Goal: Task Accomplishment & Management: Use online tool/utility

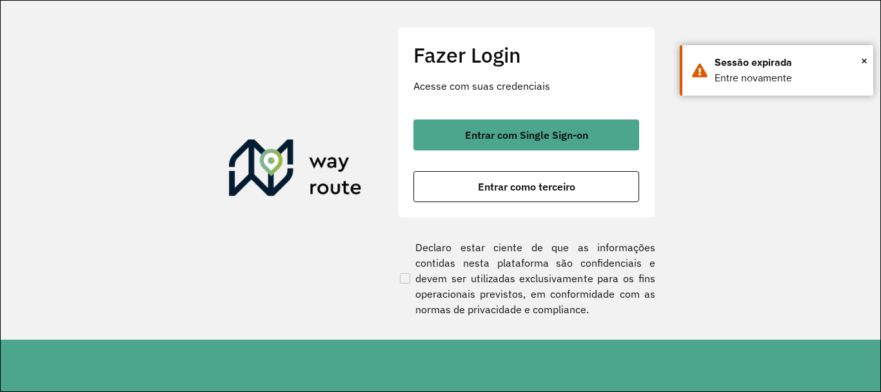
scroll to position [846, 0]
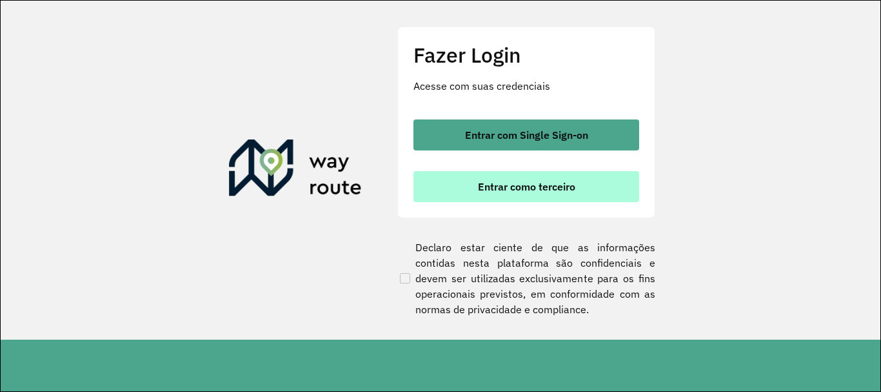
click at [521, 194] on button "Entrar como terceiro" at bounding box center [527, 186] width 226 height 31
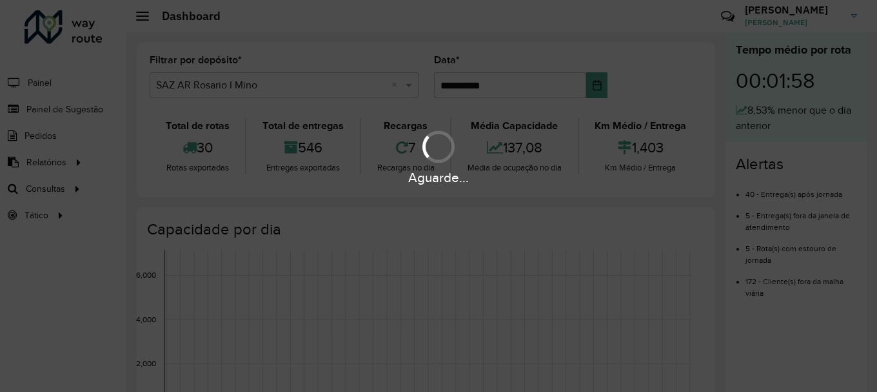
scroll to position [846, 0]
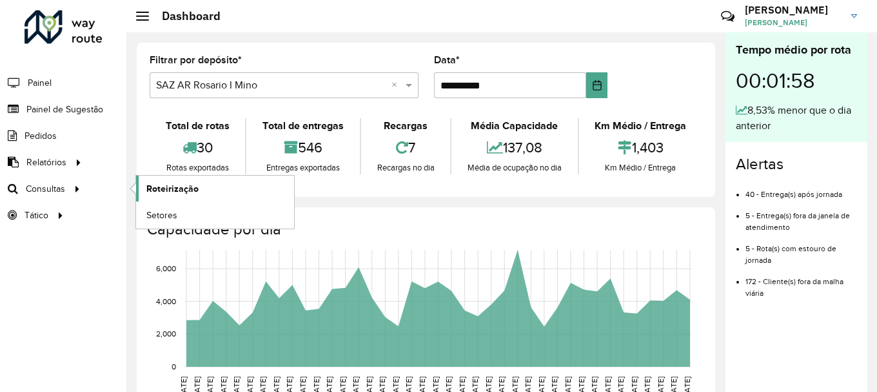
click at [177, 185] on span "Roteirização" at bounding box center [172, 189] width 52 height 14
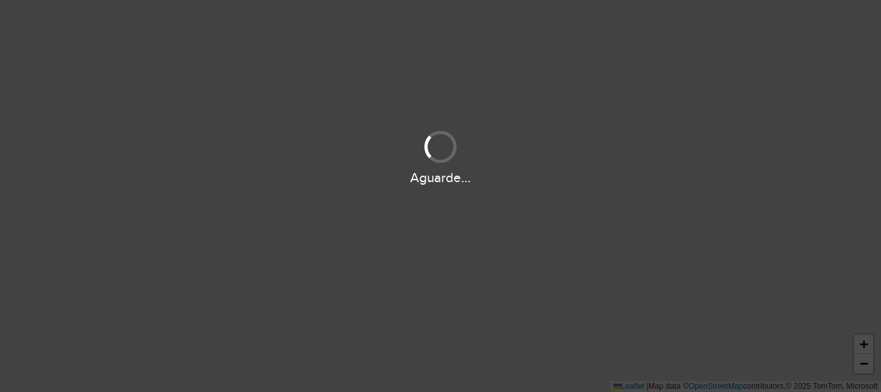
scroll to position [846, 0]
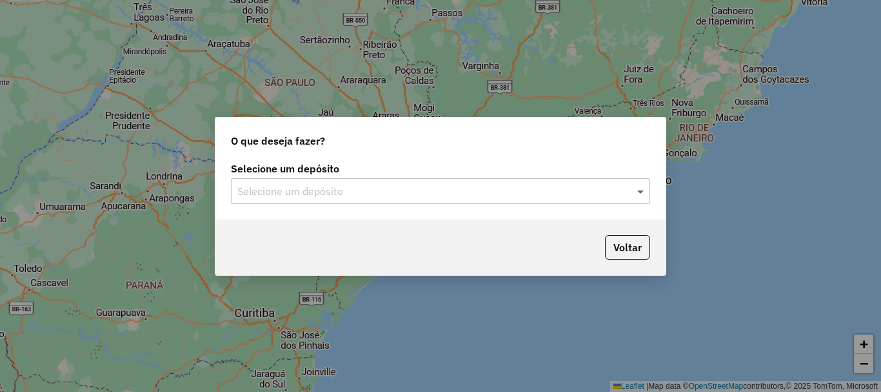
click at [640, 190] on span at bounding box center [642, 190] width 16 height 15
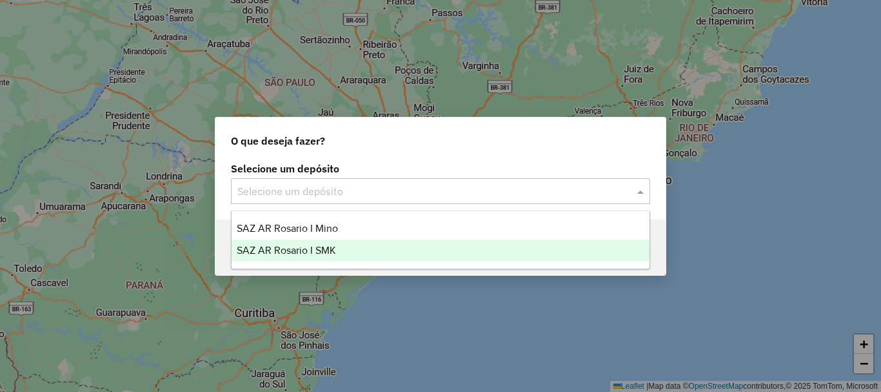
click at [288, 249] on span "SAZ AR Rosario I SMK" at bounding box center [286, 250] width 99 height 11
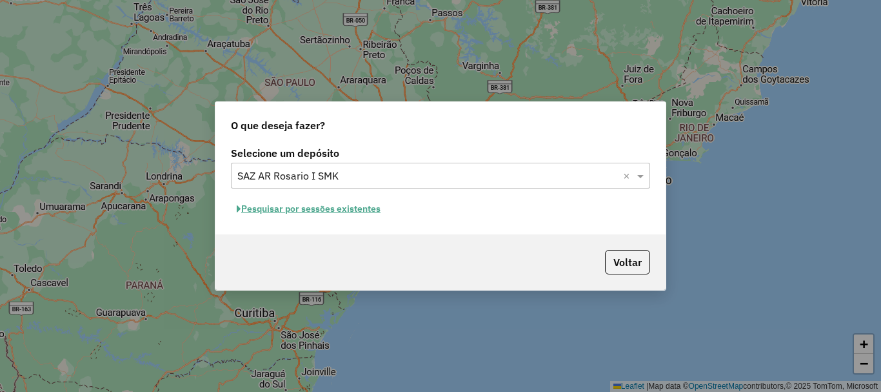
click at [300, 211] on button "Pesquisar por sessões existentes" at bounding box center [308, 209] width 155 height 20
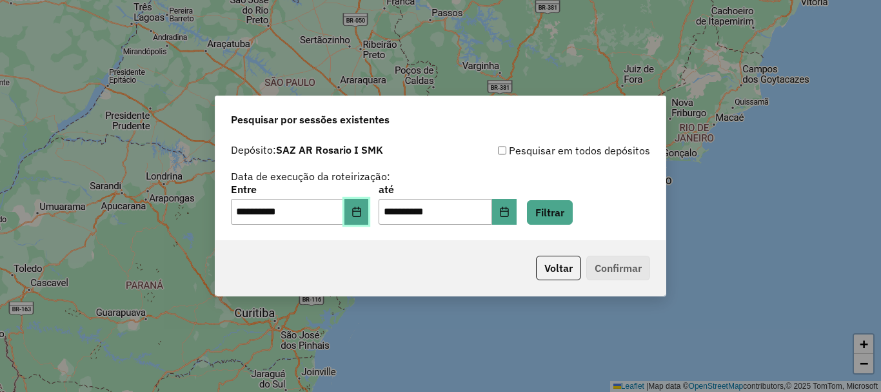
click at [361, 215] on icon "Choose Date" at bounding box center [356, 211] width 8 height 10
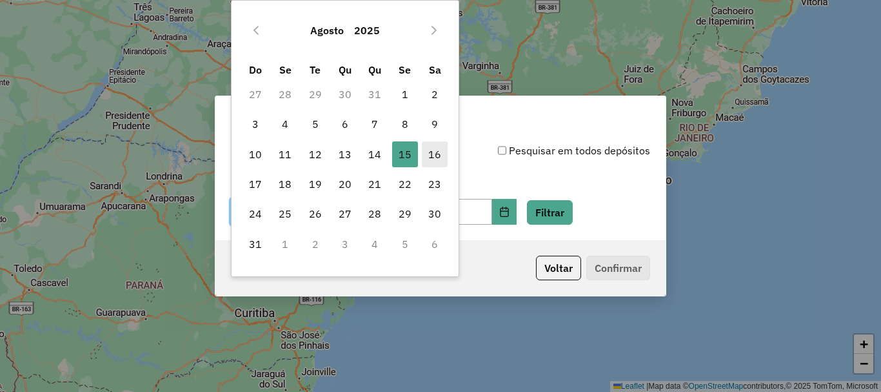
click at [436, 155] on span "16" at bounding box center [435, 154] width 26 height 26
type input "**********"
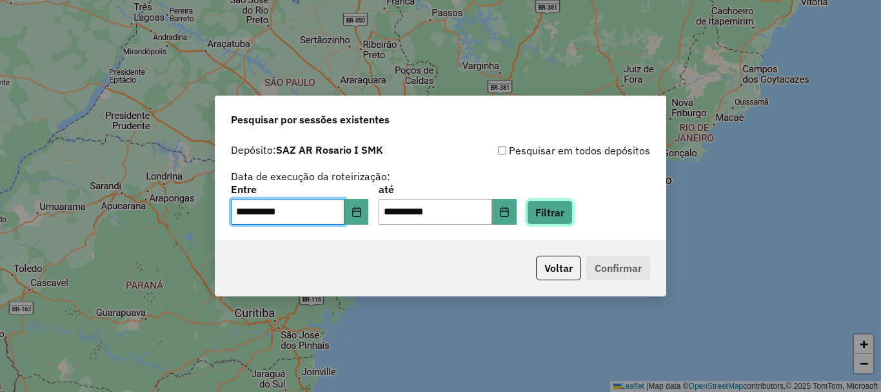
click at [572, 216] on button "Filtrar" at bounding box center [550, 212] width 46 height 25
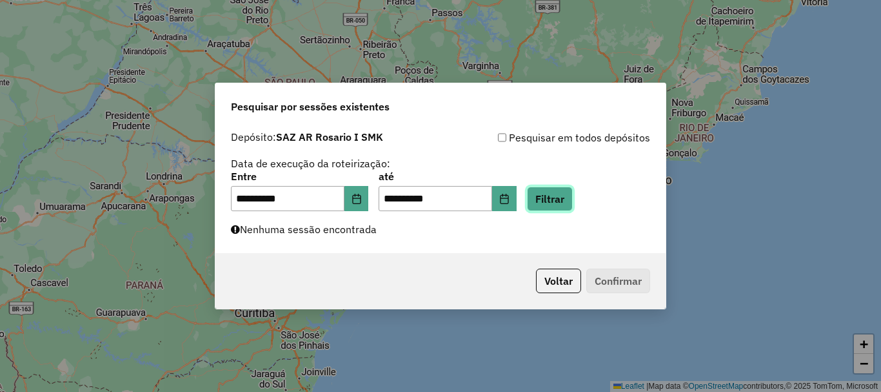
click at [555, 198] on button "Filtrar" at bounding box center [550, 198] width 46 height 25
click at [362, 201] on icon "Choose Date" at bounding box center [357, 199] width 10 height 10
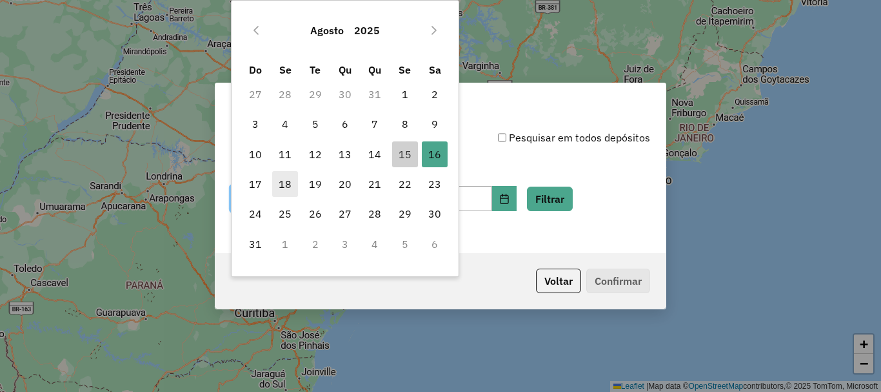
click at [285, 181] on span "18" at bounding box center [285, 184] width 26 height 26
type input "**********"
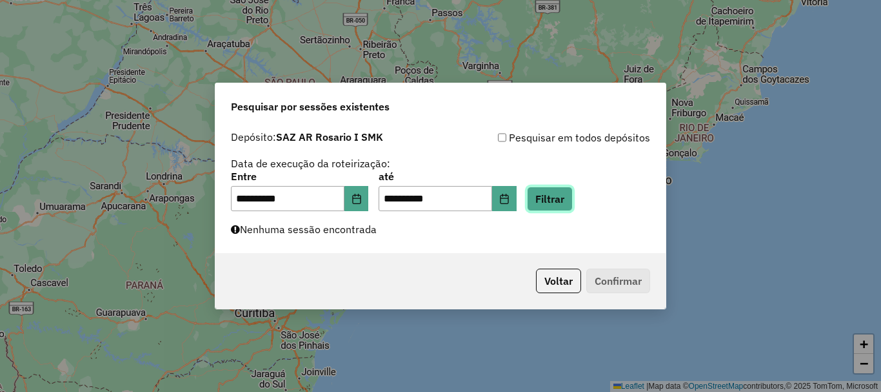
click at [565, 192] on button "Filtrar" at bounding box center [550, 198] width 46 height 25
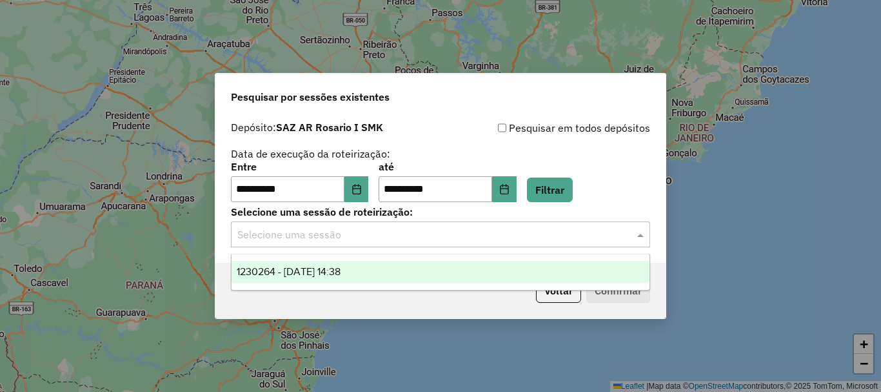
click at [641, 233] on span at bounding box center [642, 233] width 16 height 15
click at [341, 269] on span "1230264 - 18/08/2025 14:38" at bounding box center [289, 271] width 104 height 11
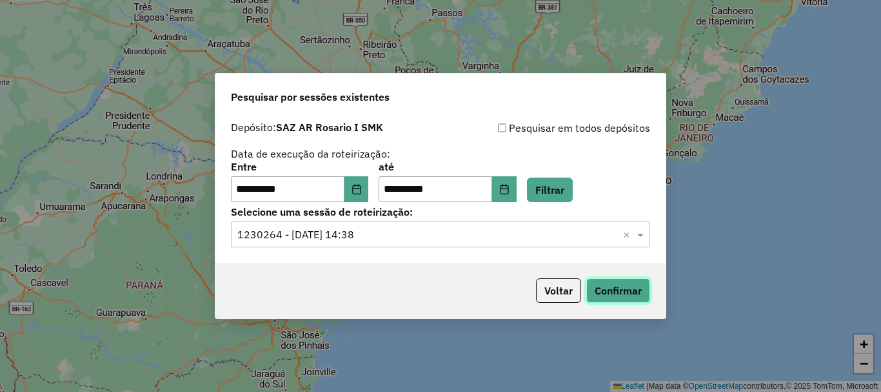
click at [608, 286] on button "Confirmar" at bounding box center [618, 290] width 64 height 25
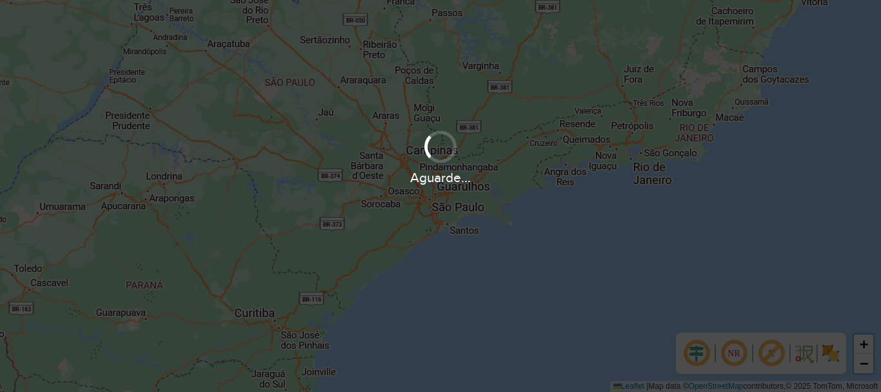
scroll to position [846, 0]
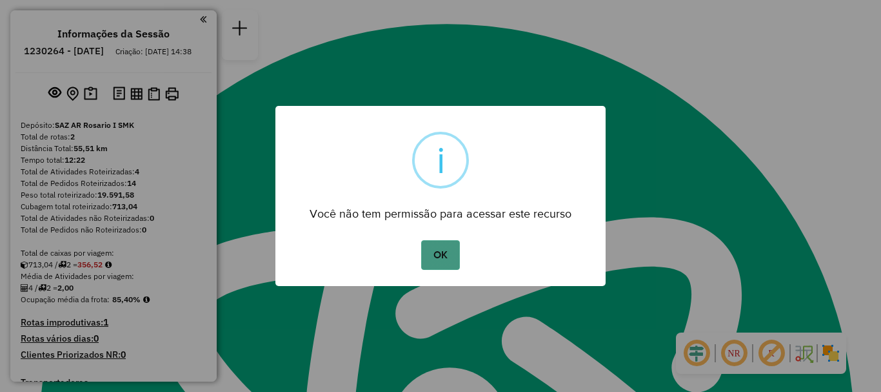
click at [447, 245] on button "OK" at bounding box center [440, 255] width 38 height 30
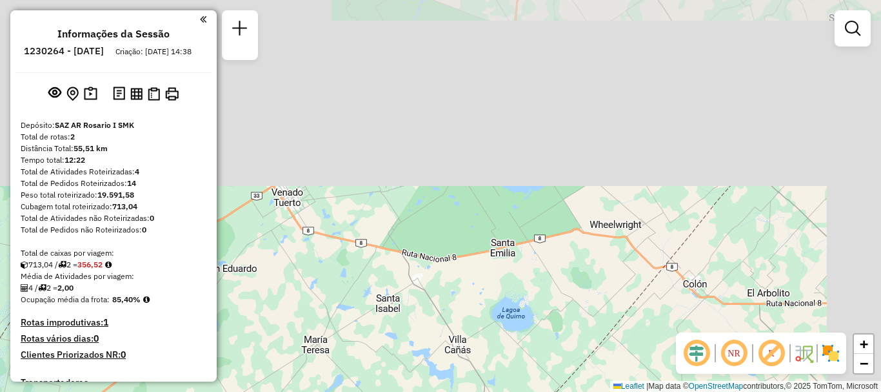
drag, startPoint x: 543, startPoint y: 117, endPoint x: 466, endPoint y: 323, distance: 219.1
click at [466, 323] on div "Janela de atendimento Grade de atendimento Capacidade Transportadoras Veículos …" at bounding box center [440, 196] width 881 height 392
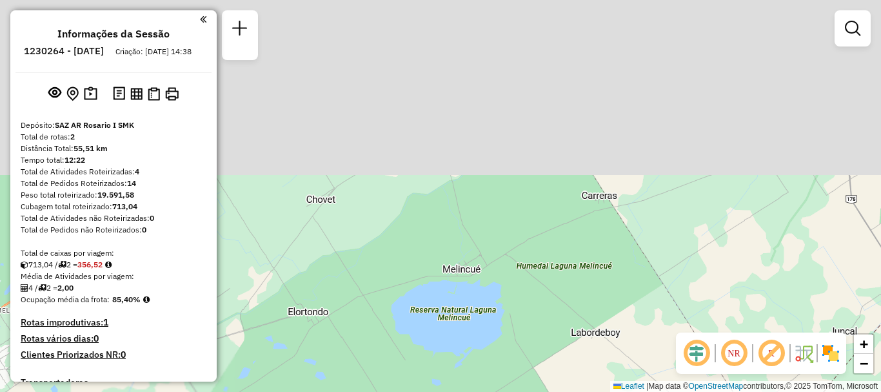
drag, startPoint x: 516, startPoint y: 161, endPoint x: 464, endPoint y: 337, distance: 182.9
click at [464, 337] on div "Janela de atendimento Grade de atendimento Capacidade Transportadoras Veículos …" at bounding box center [440, 196] width 881 height 392
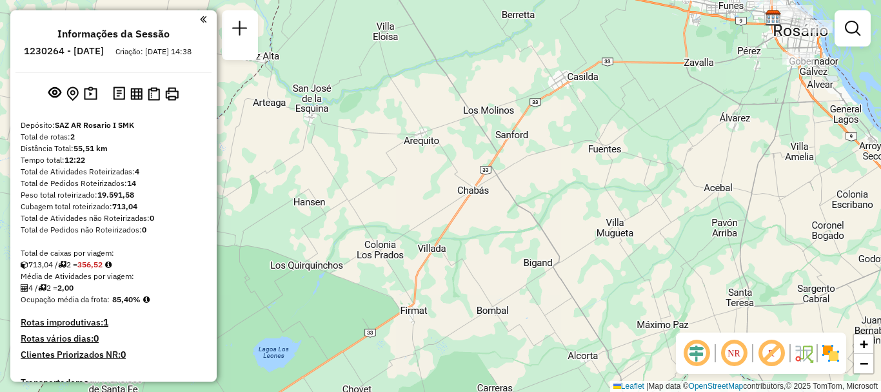
drag, startPoint x: 472, startPoint y: 297, endPoint x: 453, endPoint y: 348, distance: 54.9
click at [453, 348] on div "Janela de atendimento Grade de atendimento Capacidade Transportadoras Veículos …" at bounding box center [440, 196] width 881 height 392
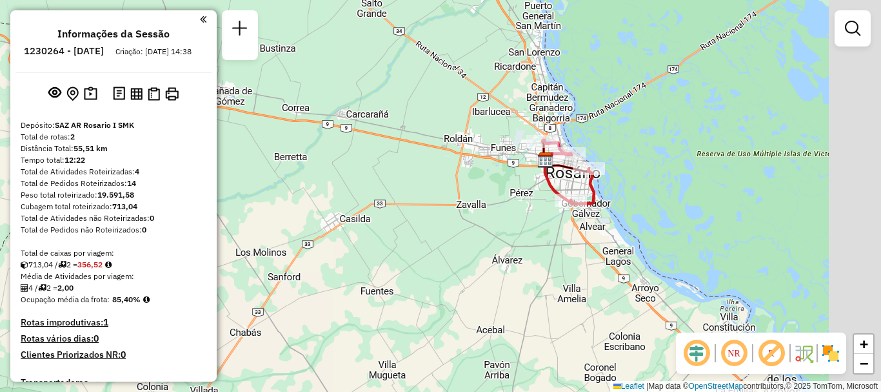
drag, startPoint x: 652, startPoint y: 233, endPoint x: 486, endPoint y: 332, distance: 193.0
click at [486, 332] on div "Janela de atendimento Grade de atendimento Capacidade Transportadoras Veículos …" at bounding box center [440, 196] width 881 height 392
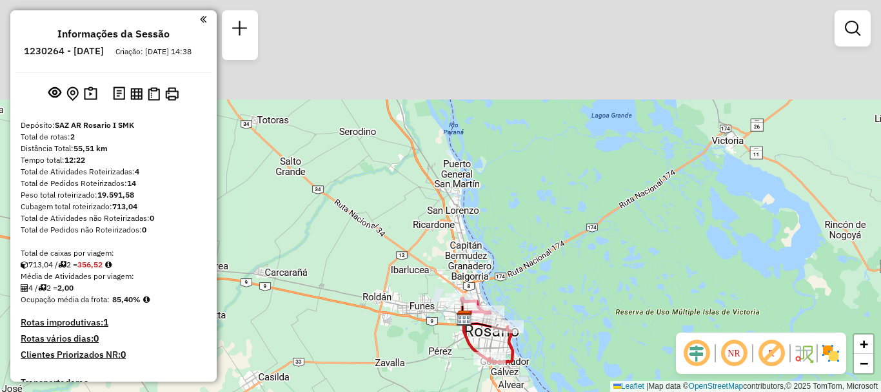
drag, startPoint x: 503, startPoint y: 286, endPoint x: 454, endPoint y: 403, distance: 126.4
click at [454, 391] on html "Aguarde... Pop-up bloqueado! Seu navegador bloqueou automáticamente a abertura …" at bounding box center [440, 196] width 881 height 392
